Goal: Information Seeking & Learning: Learn about a topic

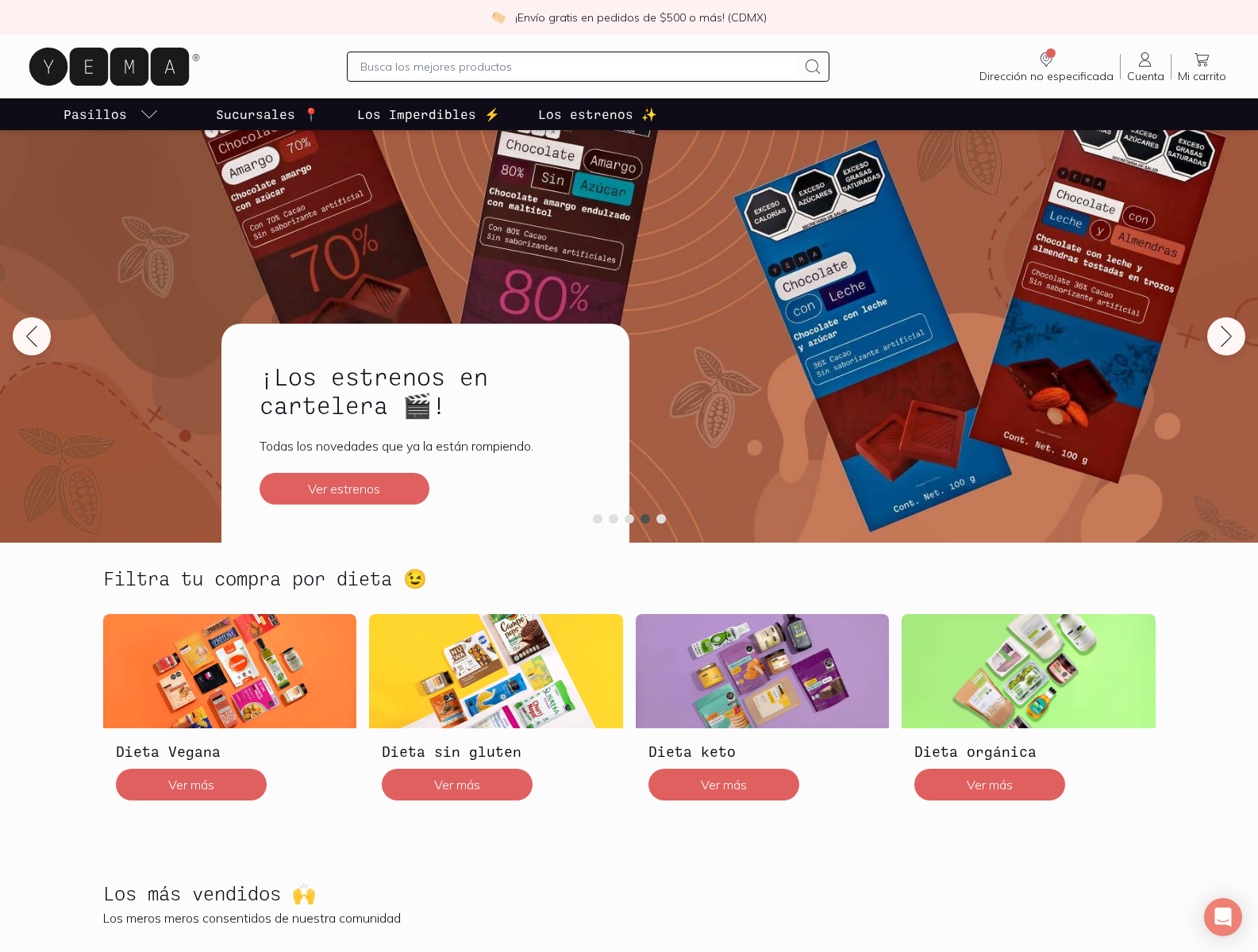
click at [629, 476] on div "¡Los estrenos en cartelera 🎬! Todas los novedades que ya la están rompiendo. Ve…" at bounding box center [425, 433] width 408 height 219
